Goal: Transaction & Acquisition: Purchase product/service

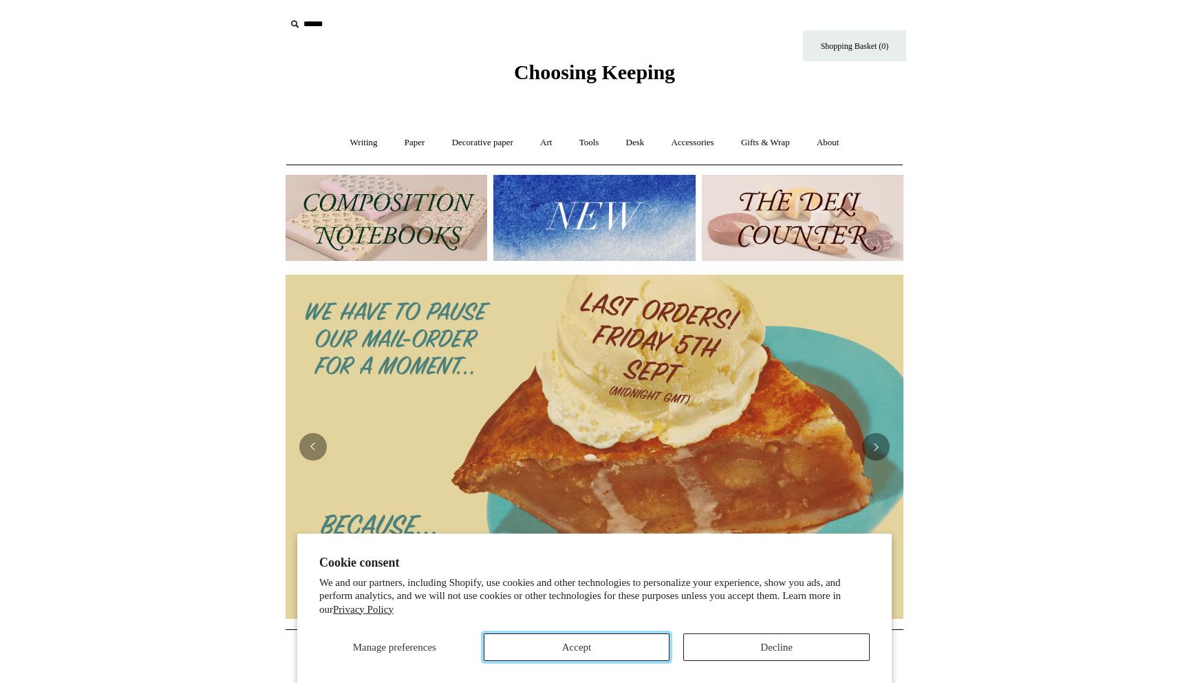
click at [579, 654] on button "Accept" at bounding box center [577, 647] width 187 height 28
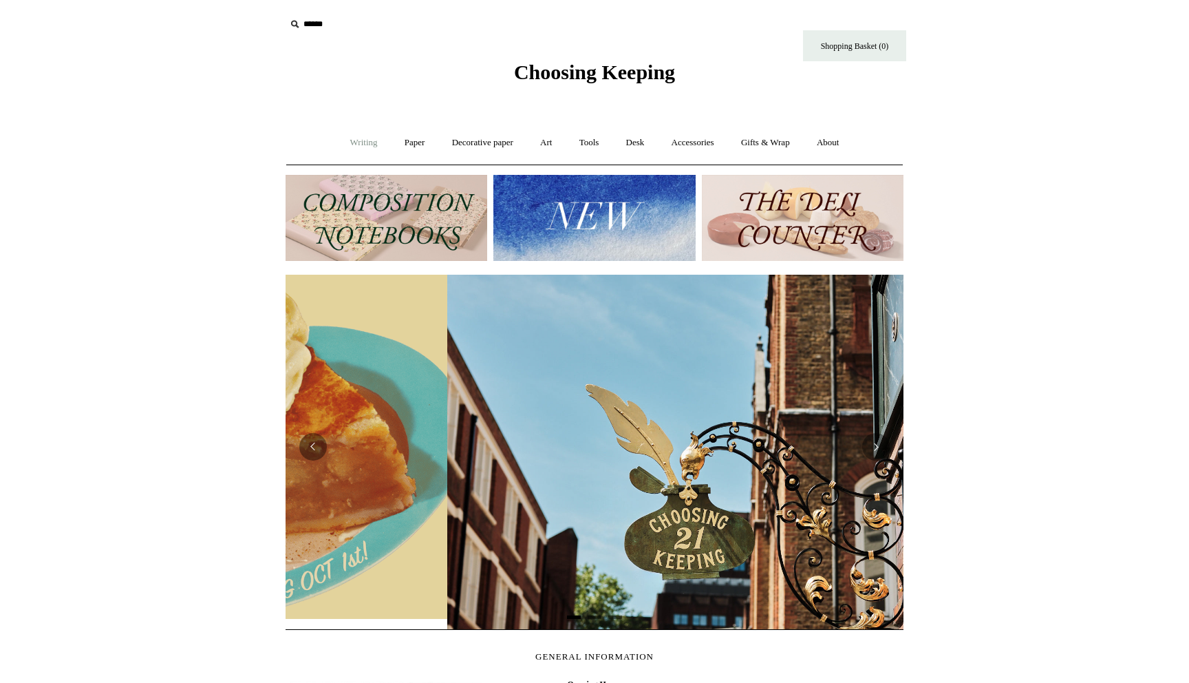
click at [348, 151] on link "Writing +" at bounding box center [364, 143] width 52 height 36
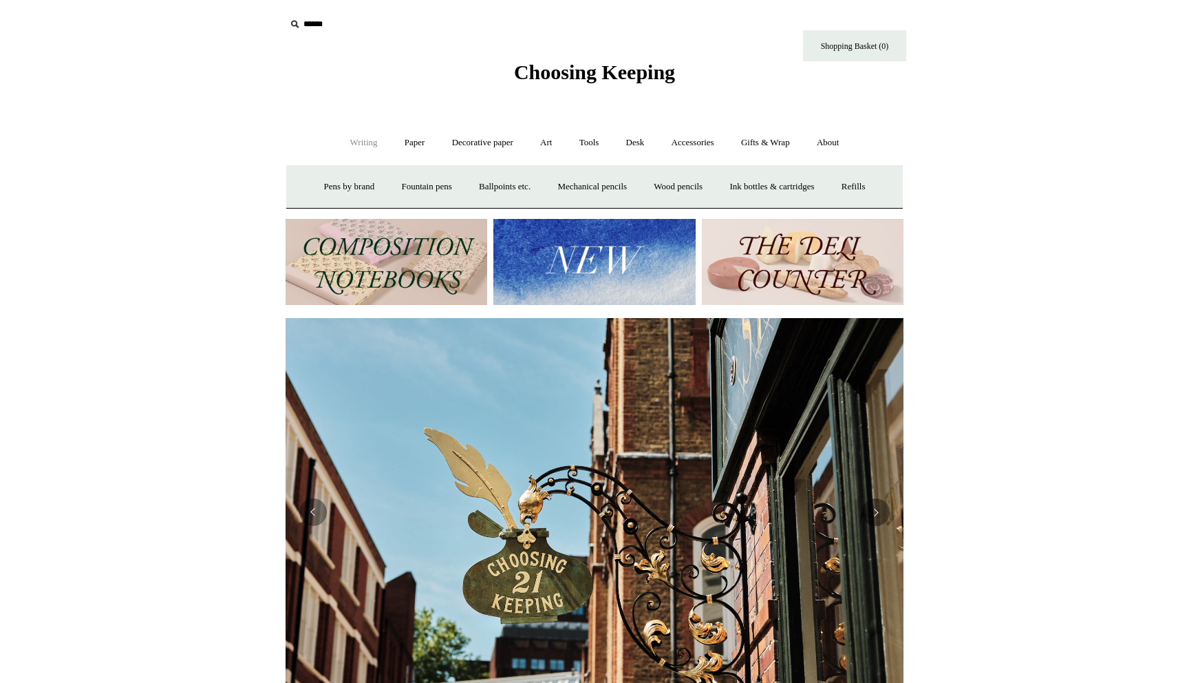
click at [348, 142] on link "Writing -" at bounding box center [364, 143] width 52 height 36
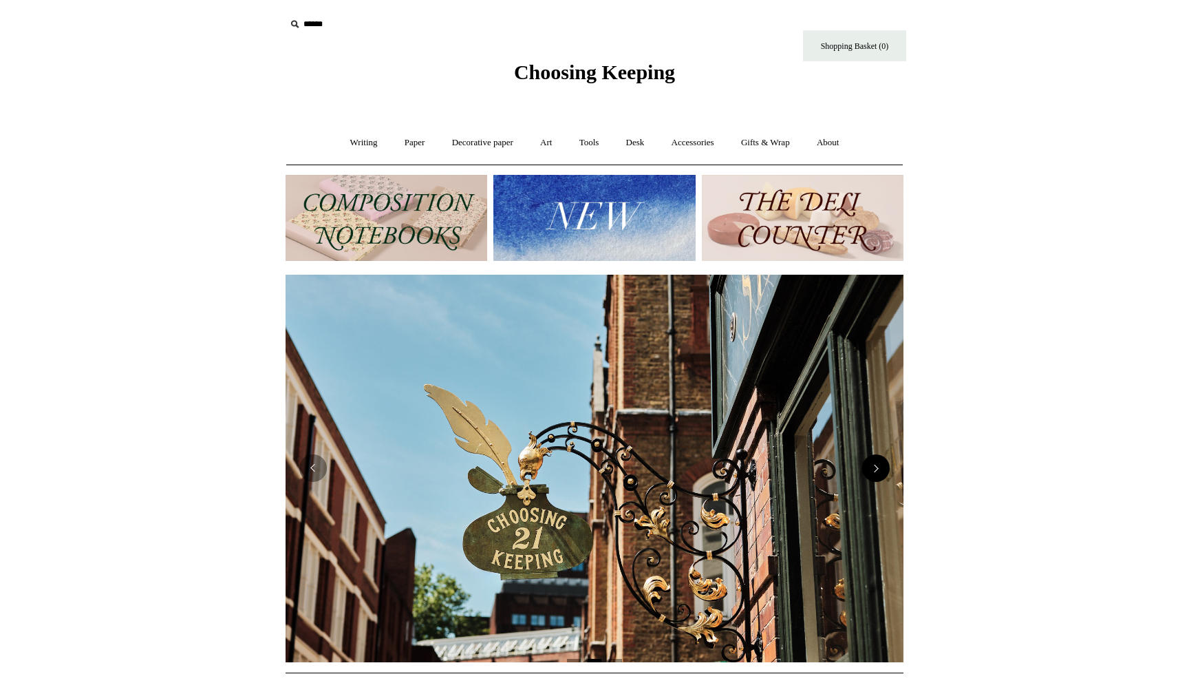
click at [885, 468] on button "Next" at bounding box center [876, 468] width 28 height 28
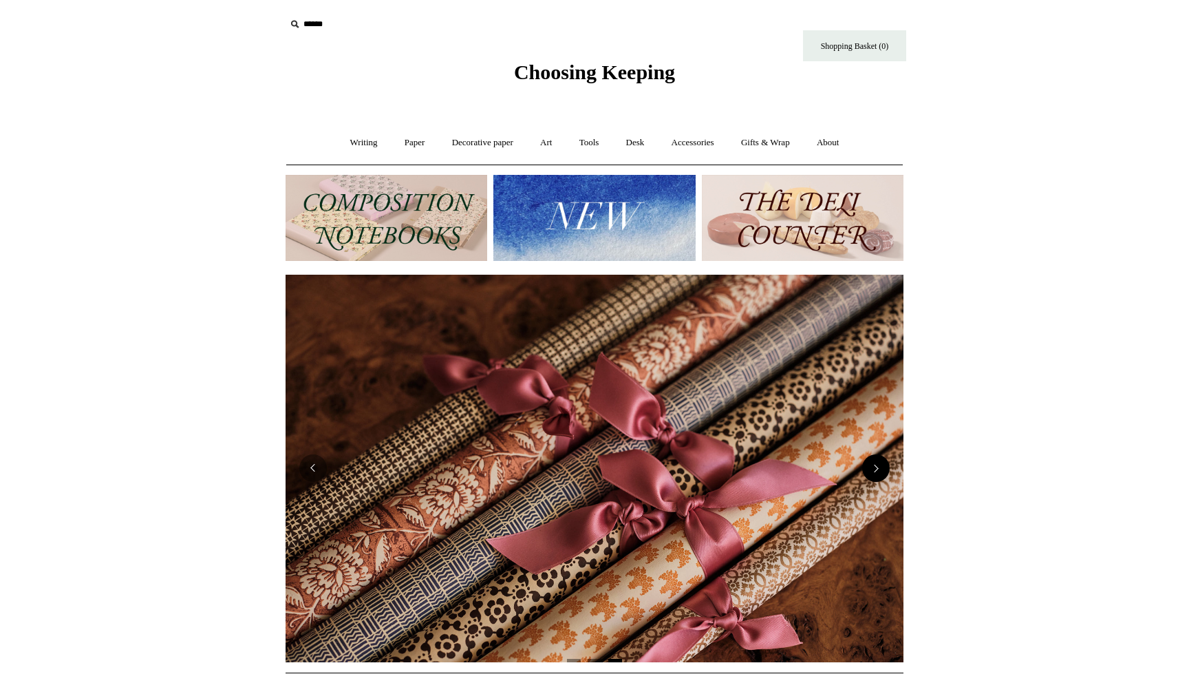
click at [885, 468] on button "Next" at bounding box center [876, 468] width 28 height 28
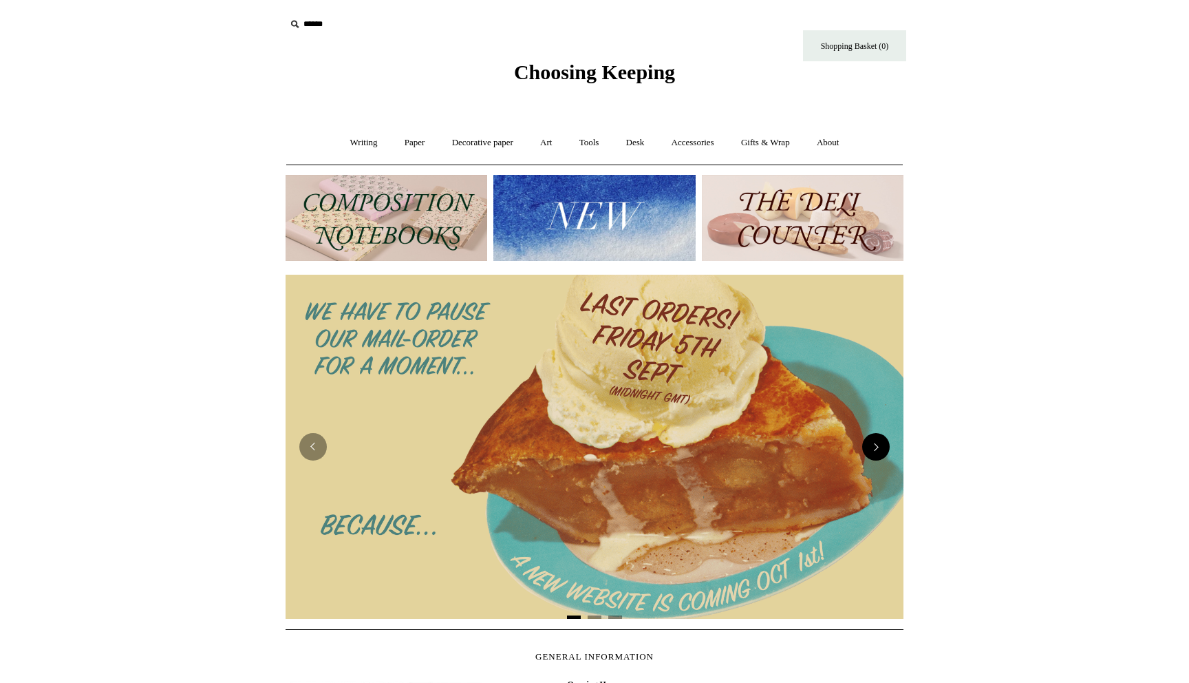
scroll to position [0, 0]
click at [885, 468] on img at bounding box center [595, 447] width 618 height 344
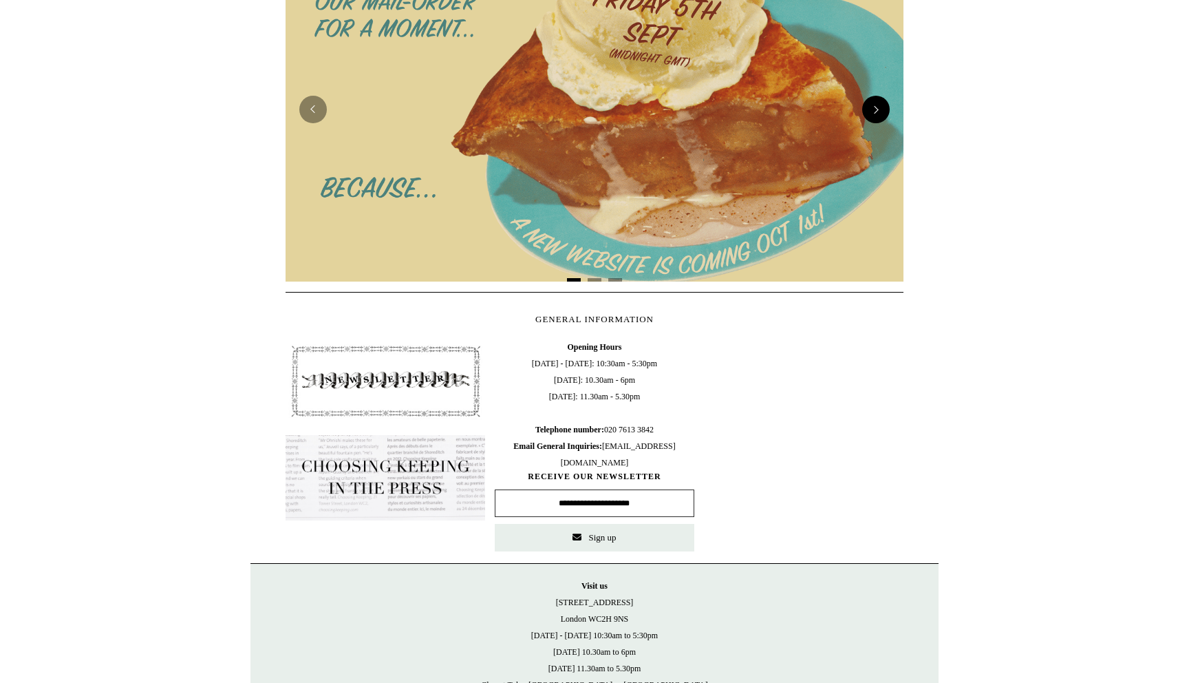
scroll to position [433, 0]
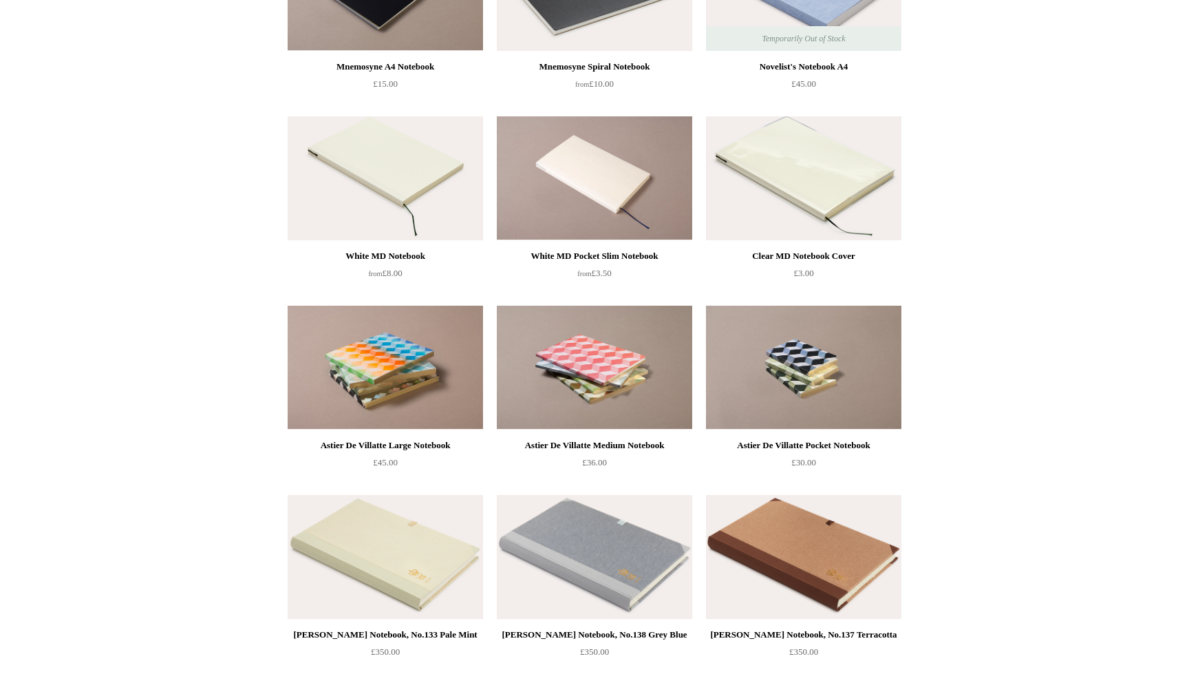
scroll to position [3514, 0]
